Goal: Check status

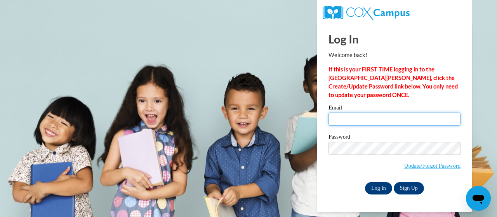
type input "[PERSON_NAME][EMAIL_ADDRESS][PERSON_NAME][DOMAIN_NAME]"
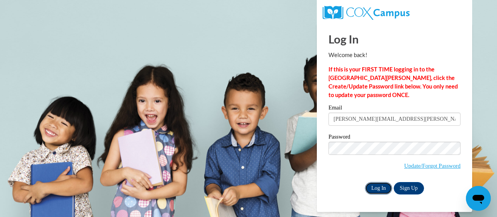
click at [374, 187] on input "Log In" at bounding box center [378, 188] width 27 height 12
